Goal: Navigation & Orientation: Go to known website

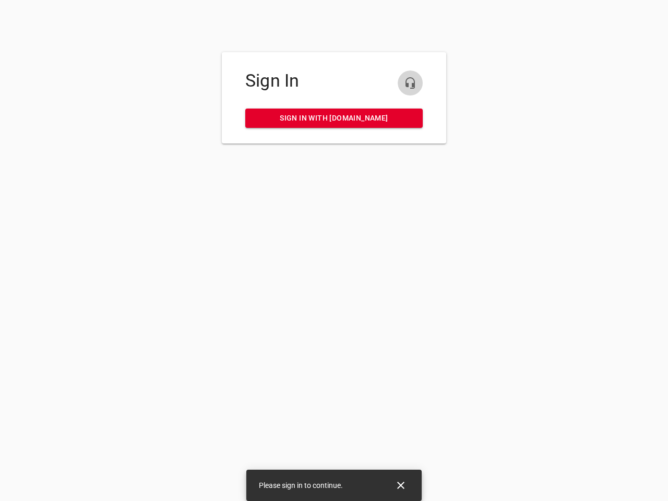
click at [410, 83] on icon "button" at bounding box center [410, 83] width 13 height 13
click at [401, 486] on icon "Close" at bounding box center [400, 485] width 7 height 7
